Goal: Information Seeking & Learning: Check status

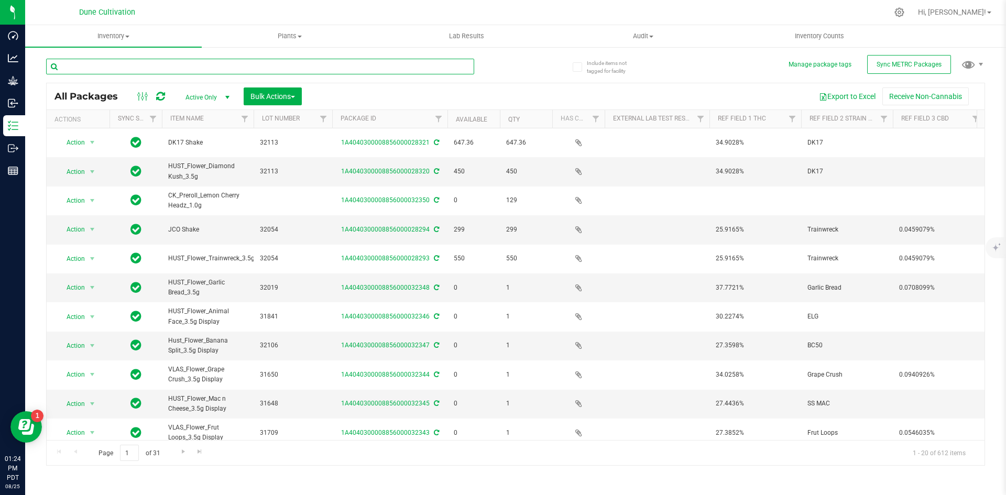
click at [108, 64] on input "text" at bounding box center [260, 67] width 428 height 16
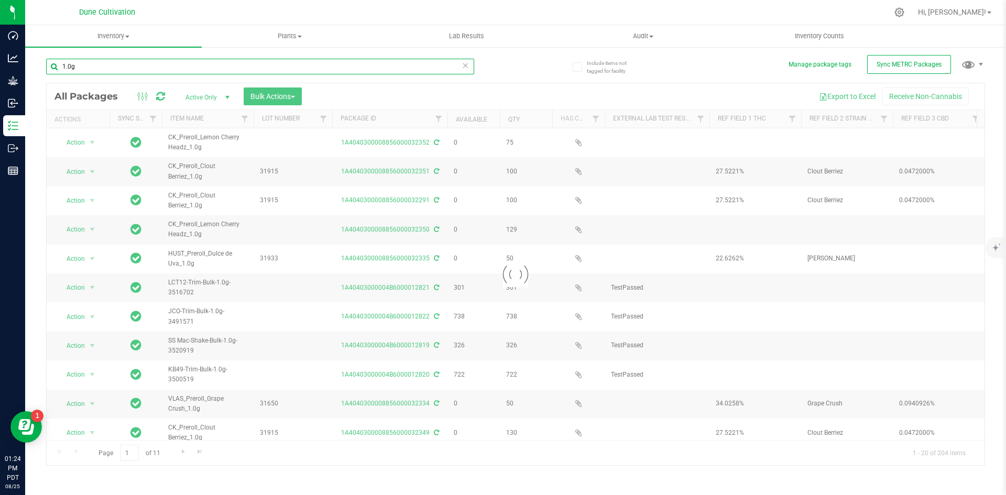
type input "1.0g"
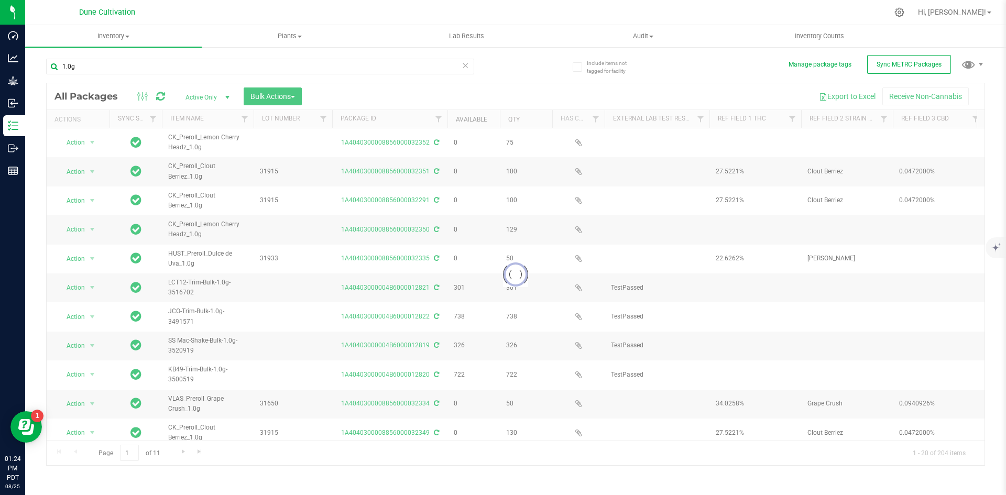
click at [477, 118] on link "Available" at bounding box center [471, 119] width 31 height 7
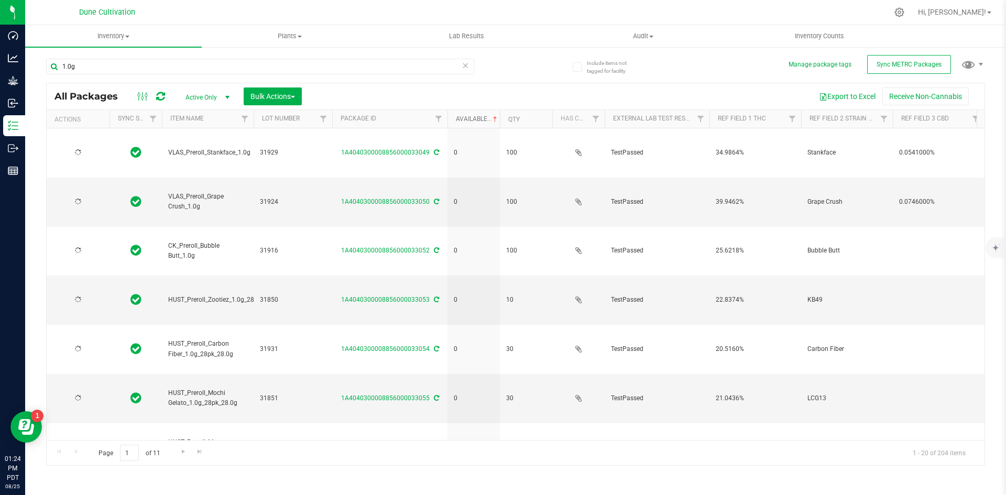
click at [477, 118] on link "Available" at bounding box center [477, 118] width 43 height 7
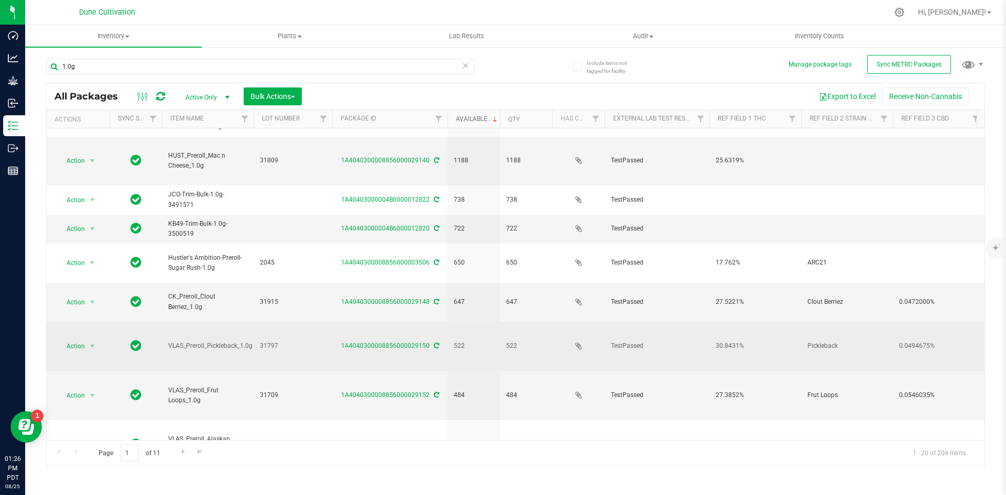
scroll to position [276, 0]
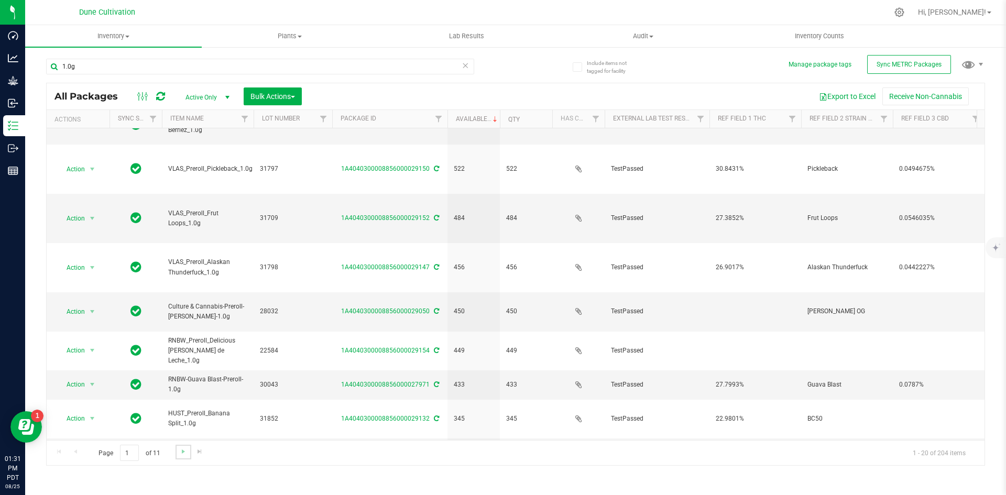
click at [185, 446] on link "Go to the next page" at bounding box center [182, 452] width 15 height 14
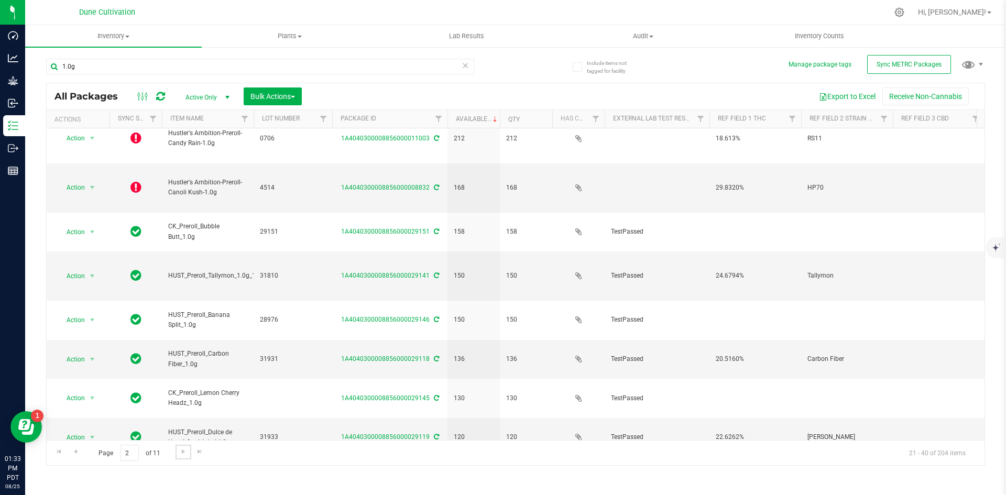
scroll to position [276, 0]
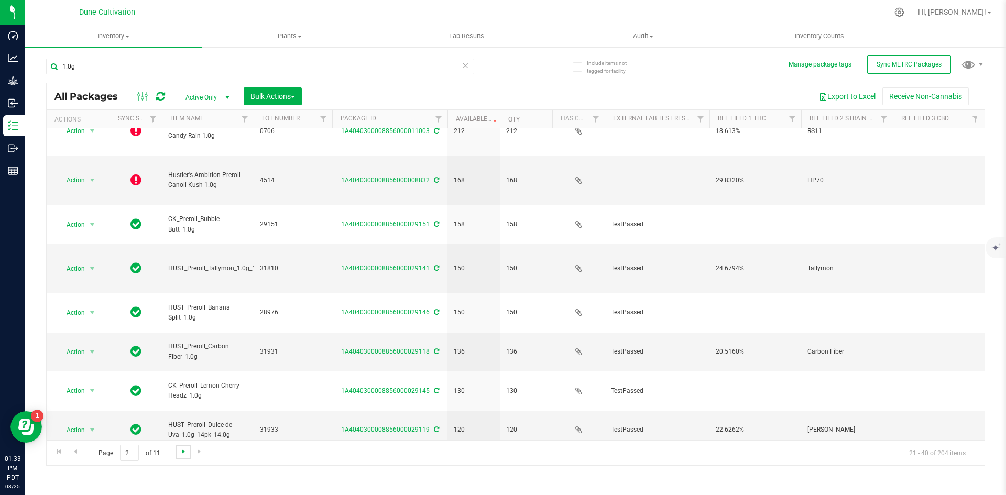
click at [183, 451] on span "Go to the next page" at bounding box center [183, 451] width 8 height 8
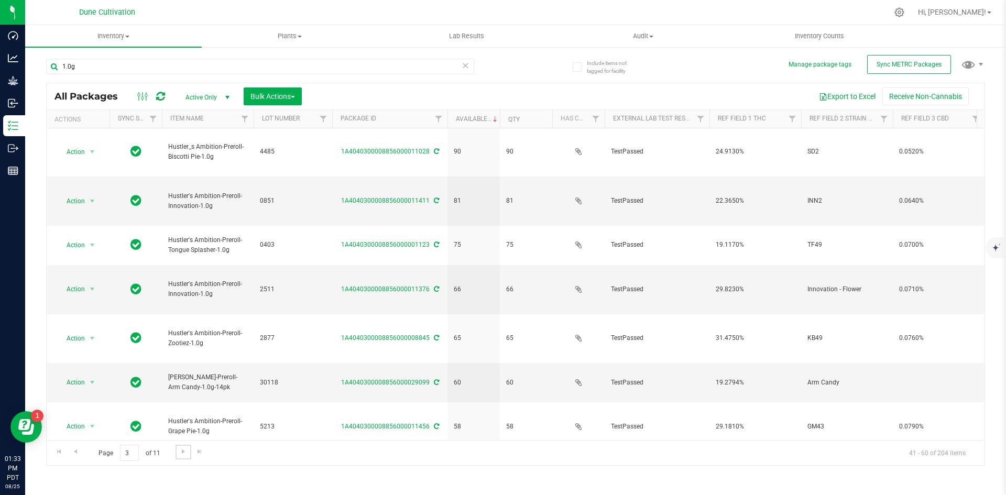
scroll to position [276, 0]
click at [183, 449] on span "Go to the next page" at bounding box center [183, 451] width 8 height 8
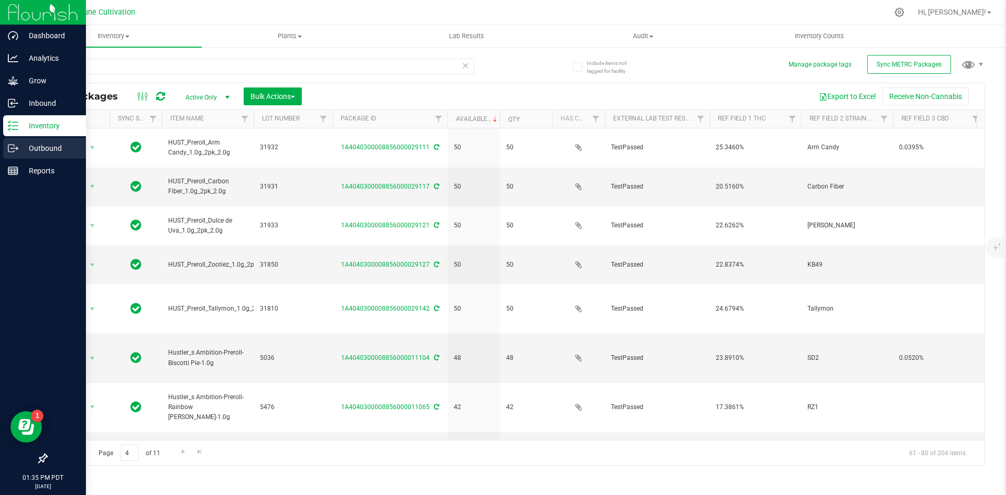
click at [18, 148] on p "Outbound" at bounding box center [49, 148] width 63 height 13
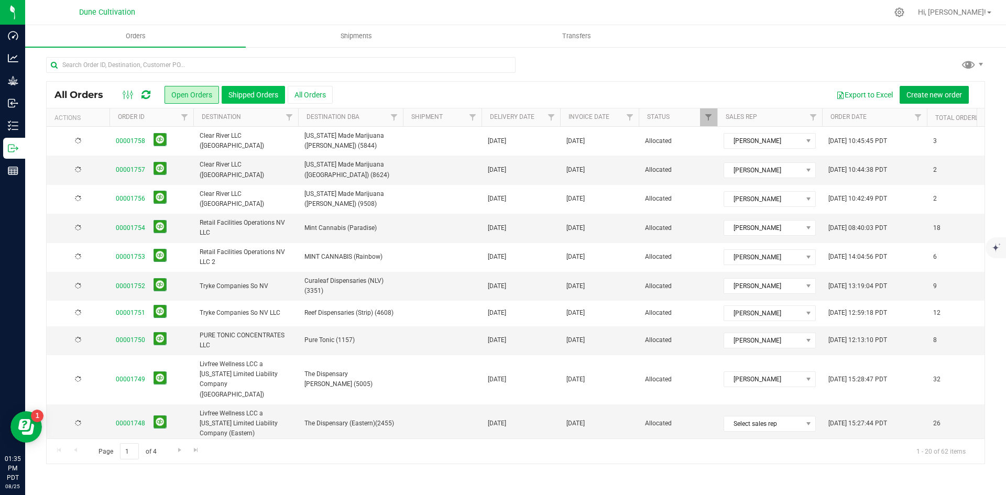
click at [246, 92] on button "Shipped Orders" at bounding box center [253, 95] width 63 height 18
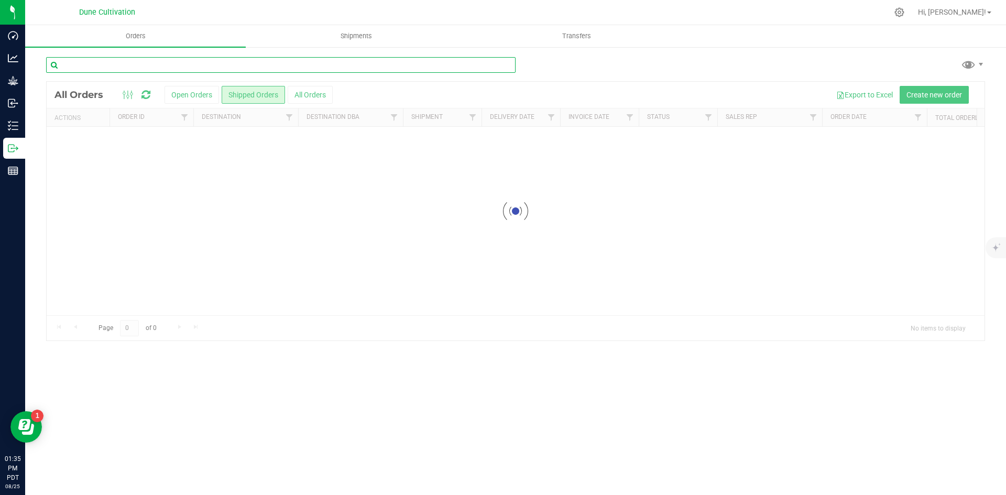
click at [234, 64] on input "text" at bounding box center [280, 65] width 469 height 16
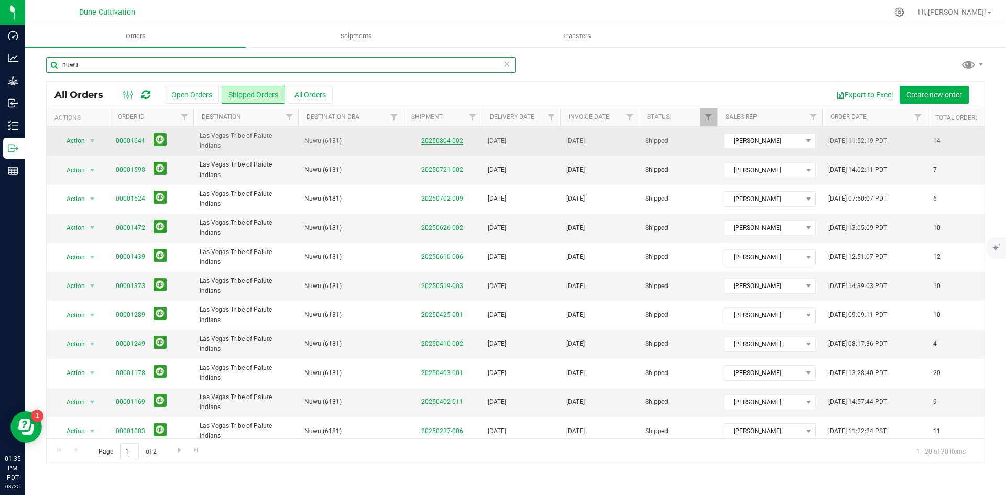
type input "nuwu"
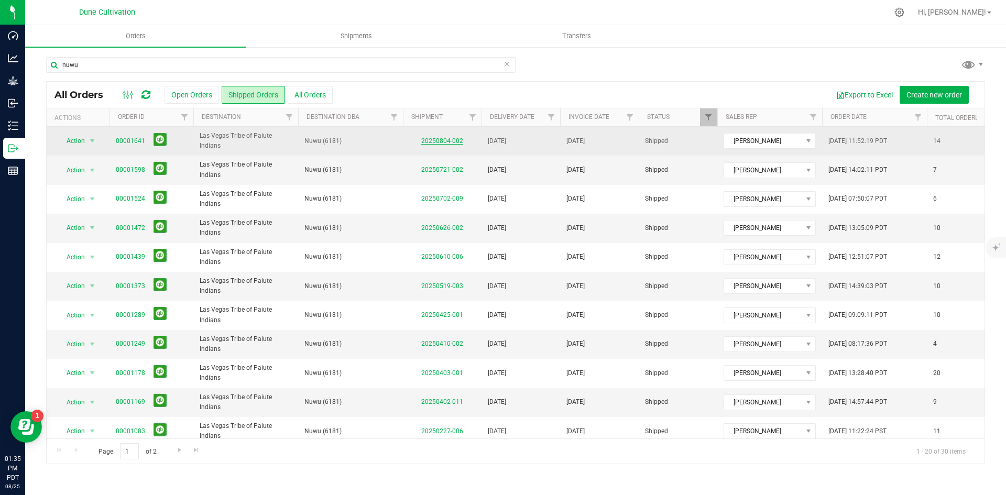
click at [435, 142] on link "20250804-002" at bounding box center [442, 140] width 42 height 7
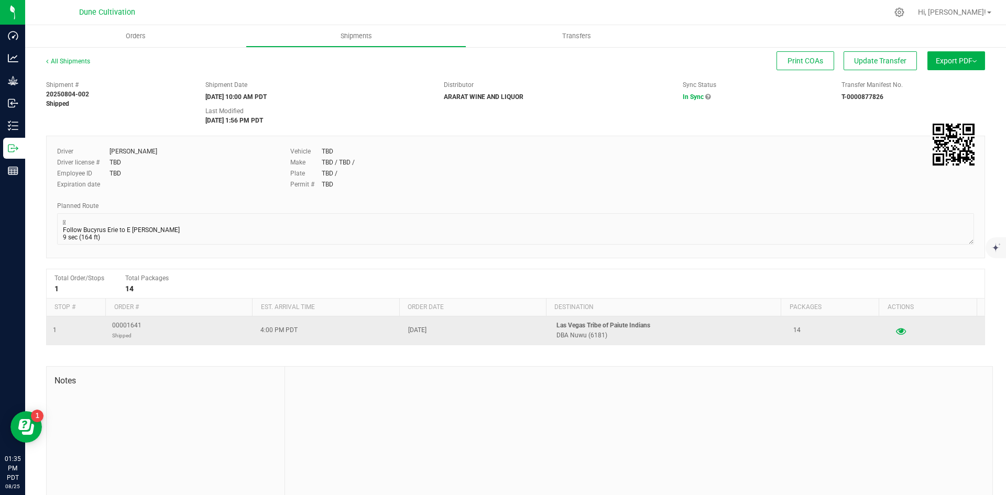
click at [896, 333] on icon "button" at bounding box center [901, 330] width 10 height 7
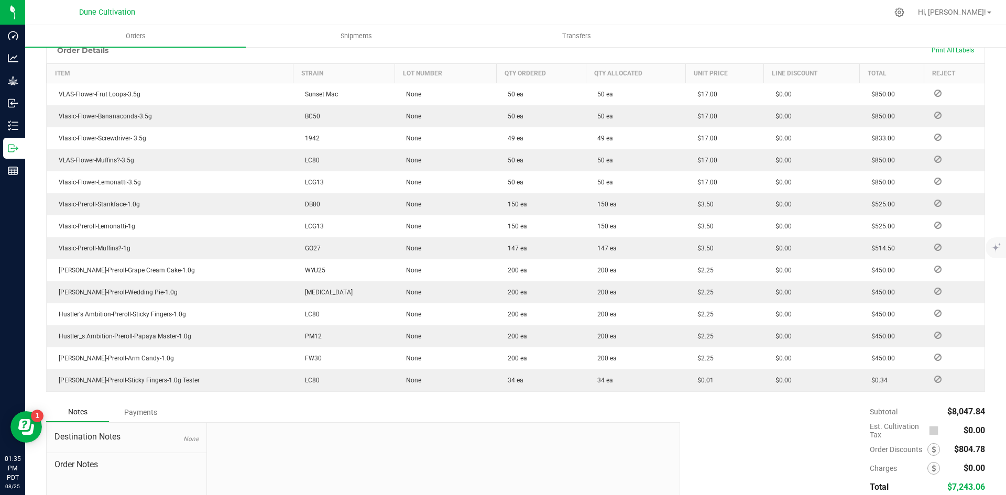
scroll to position [272, 0]
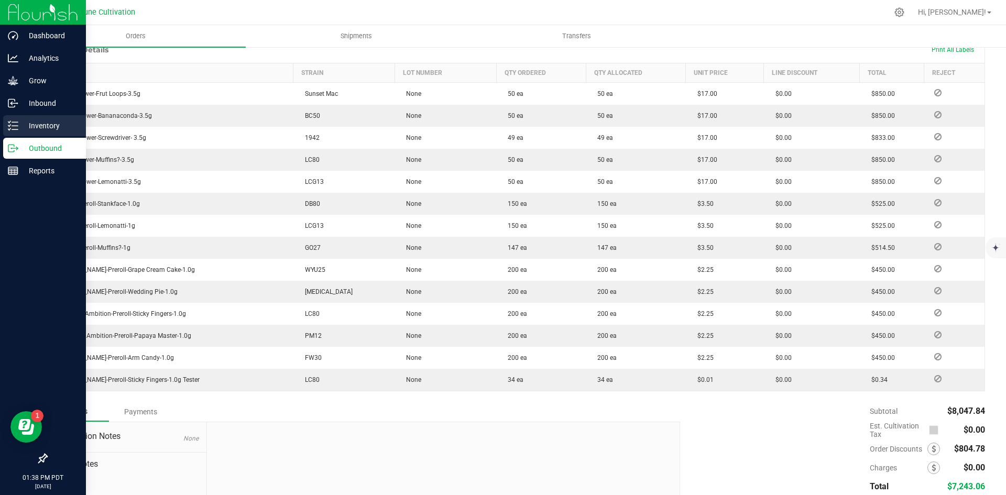
click at [11, 128] on icon at bounding box center [13, 125] width 10 height 10
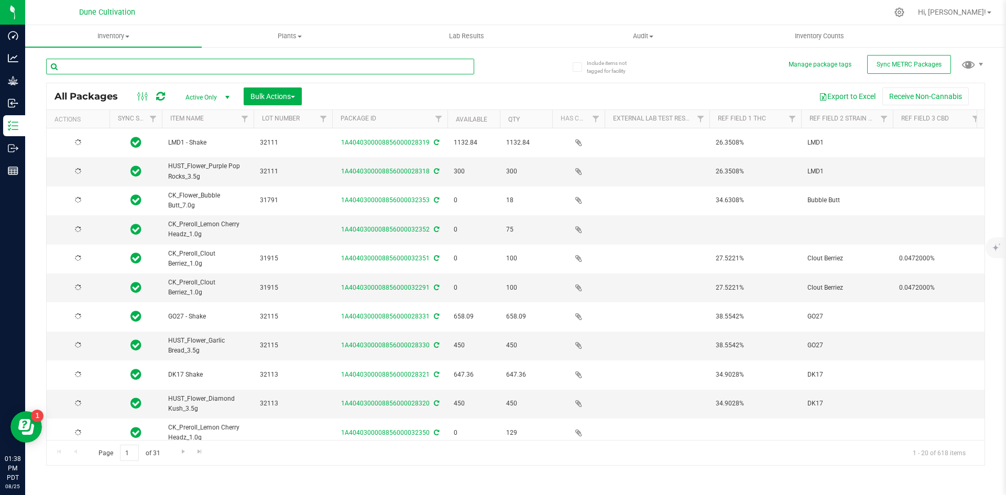
click at [148, 63] on input "text" at bounding box center [260, 67] width 428 height 16
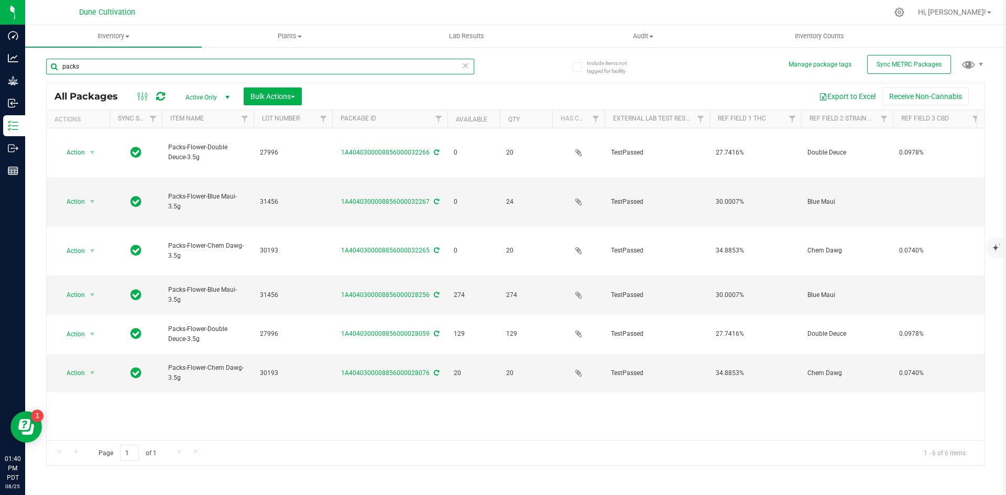
drag, startPoint x: 104, startPoint y: 68, endPoint x: 60, endPoint y: 68, distance: 44.5
click at [60, 68] on input "packs" at bounding box center [260, 67] width 428 height 16
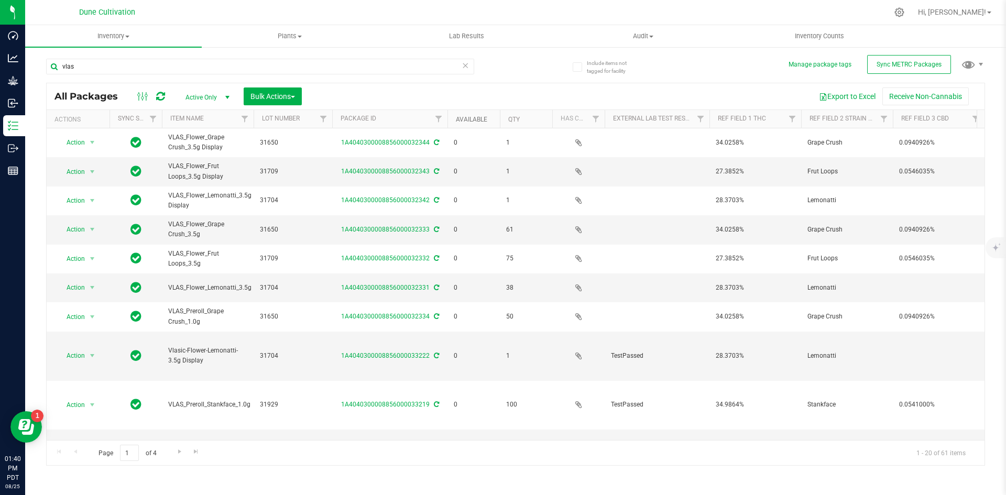
click at [477, 116] on link "Available" at bounding box center [471, 119] width 31 height 7
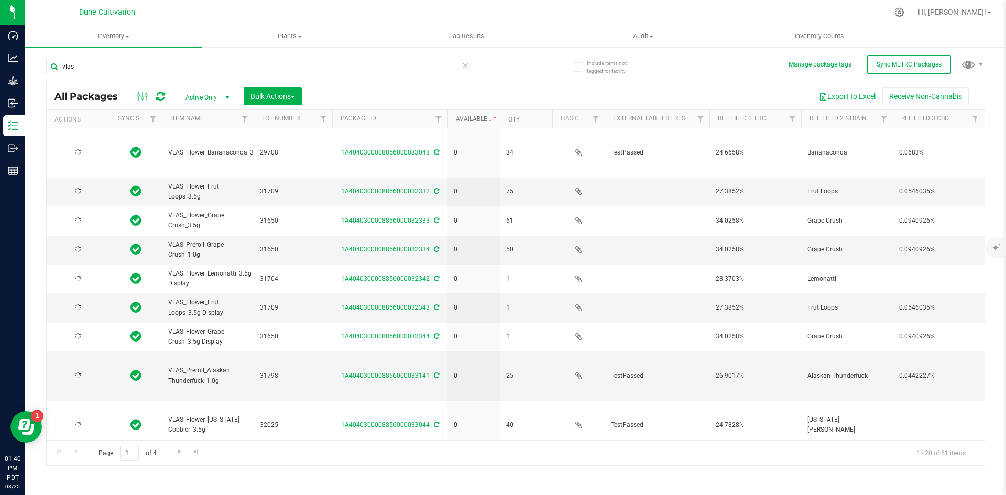
click at [475, 118] on link "Available" at bounding box center [477, 118] width 43 height 7
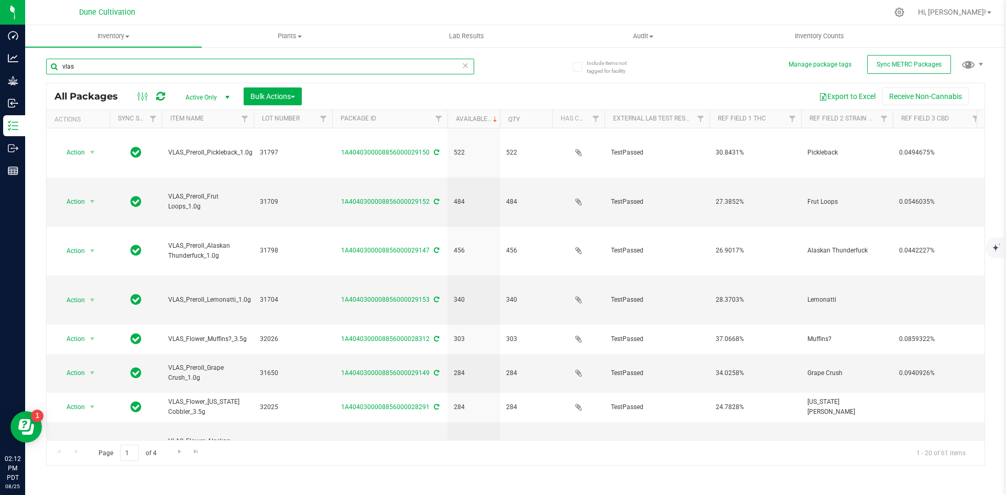
drag, startPoint x: 78, startPoint y: 59, endPoint x: 32, endPoint y: 59, distance: 45.0
click at [32, 59] on div "Include items not tagged for facility Manage package tags Sync METRC Packages v…" at bounding box center [515, 205] width 980 height 319
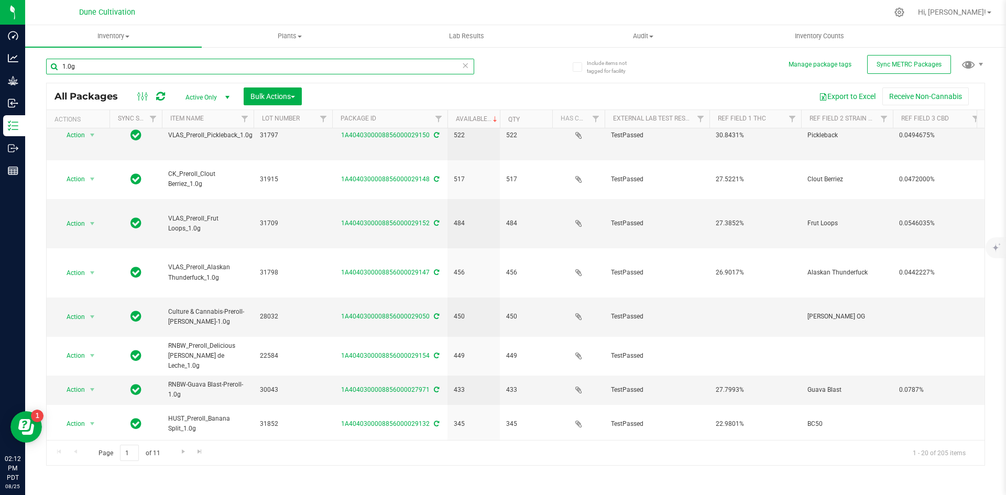
scroll to position [276, 0]
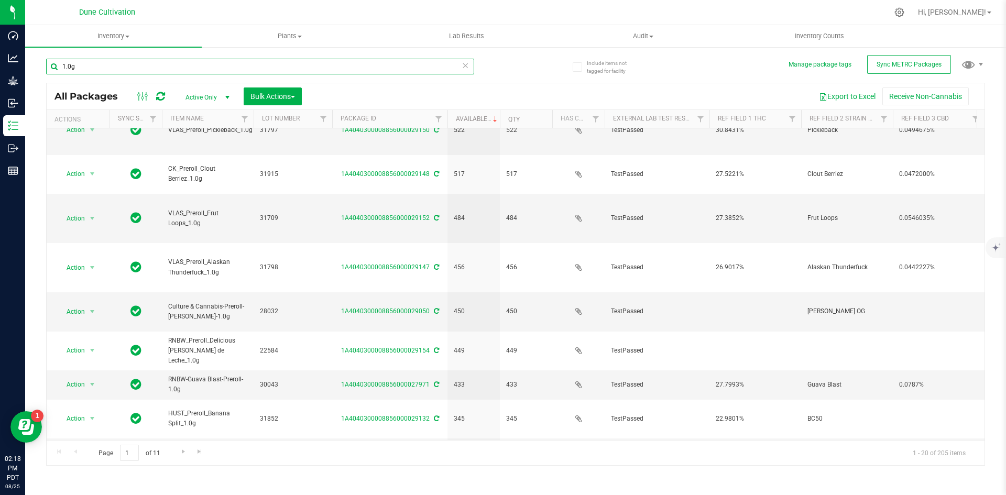
type input "1.0g"
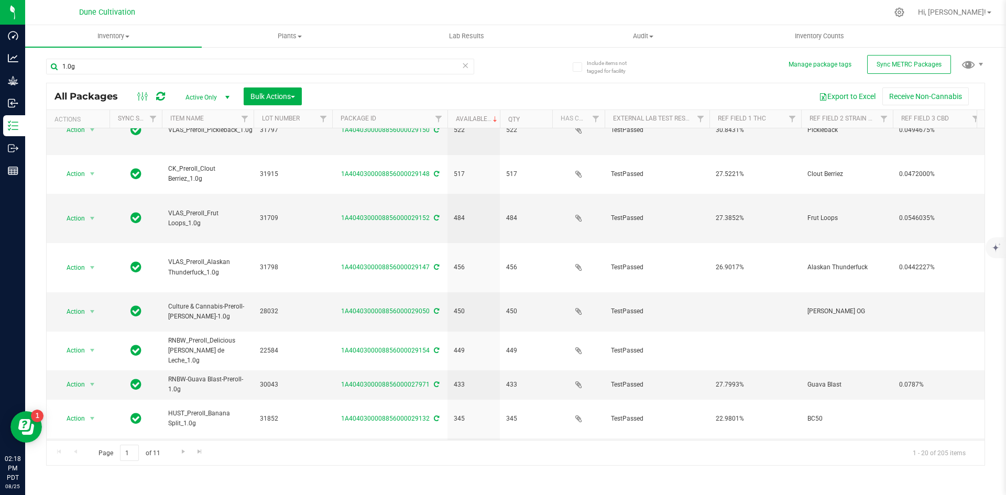
click at [797, 459] on div "Page 1 of 11 1 - 20 of 205 items" at bounding box center [516, 452] width 938 height 25
click at [780, 456] on div "Page 1 of 11 1 - 20 of 205 items" at bounding box center [516, 452] width 938 height 25
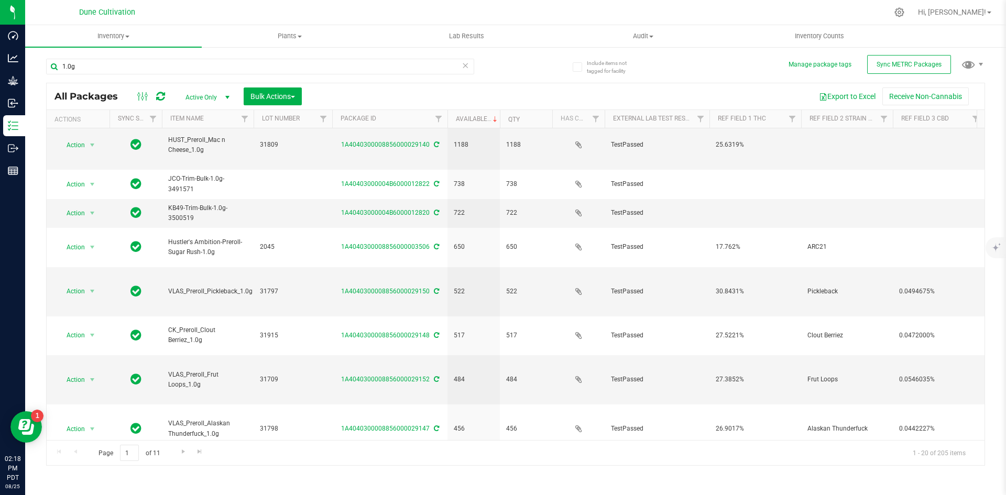
scroll to position [0, 0]
